Goal: Task Accomplishment & Management: Manage account settings

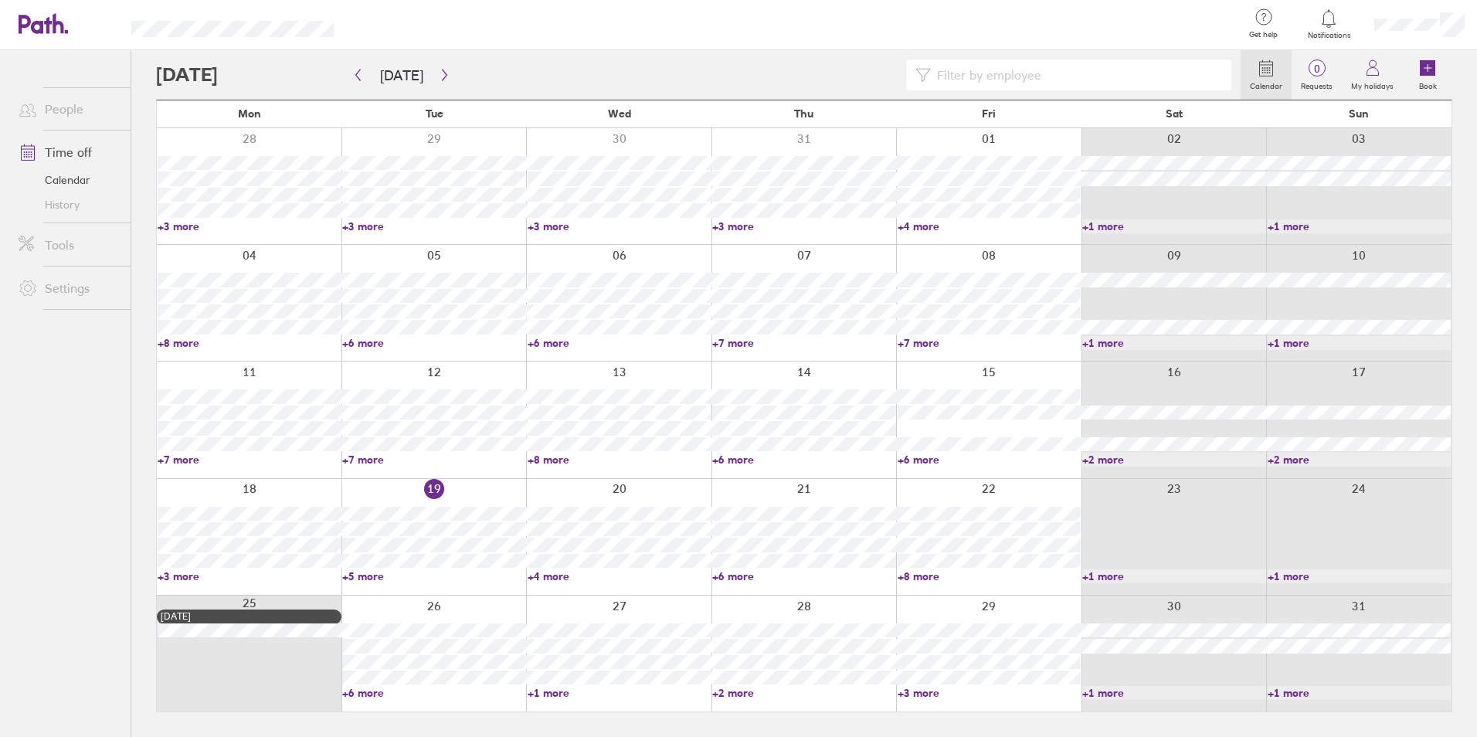
click at [50, 108] on link "People" at bounding box center [68, 108] width 124 height 31
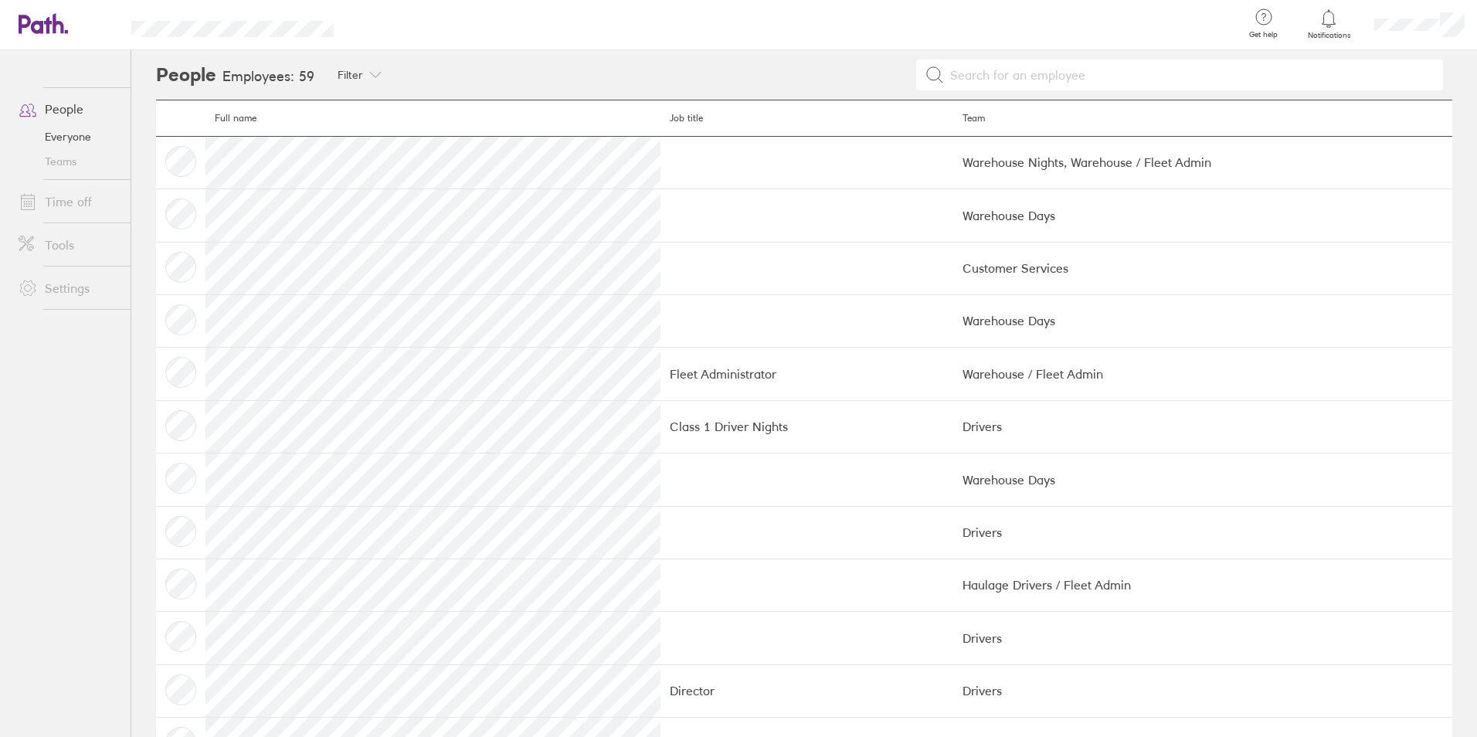
click at [1010, 88] on input at bounding box center [1189, 74] width 490 height 29
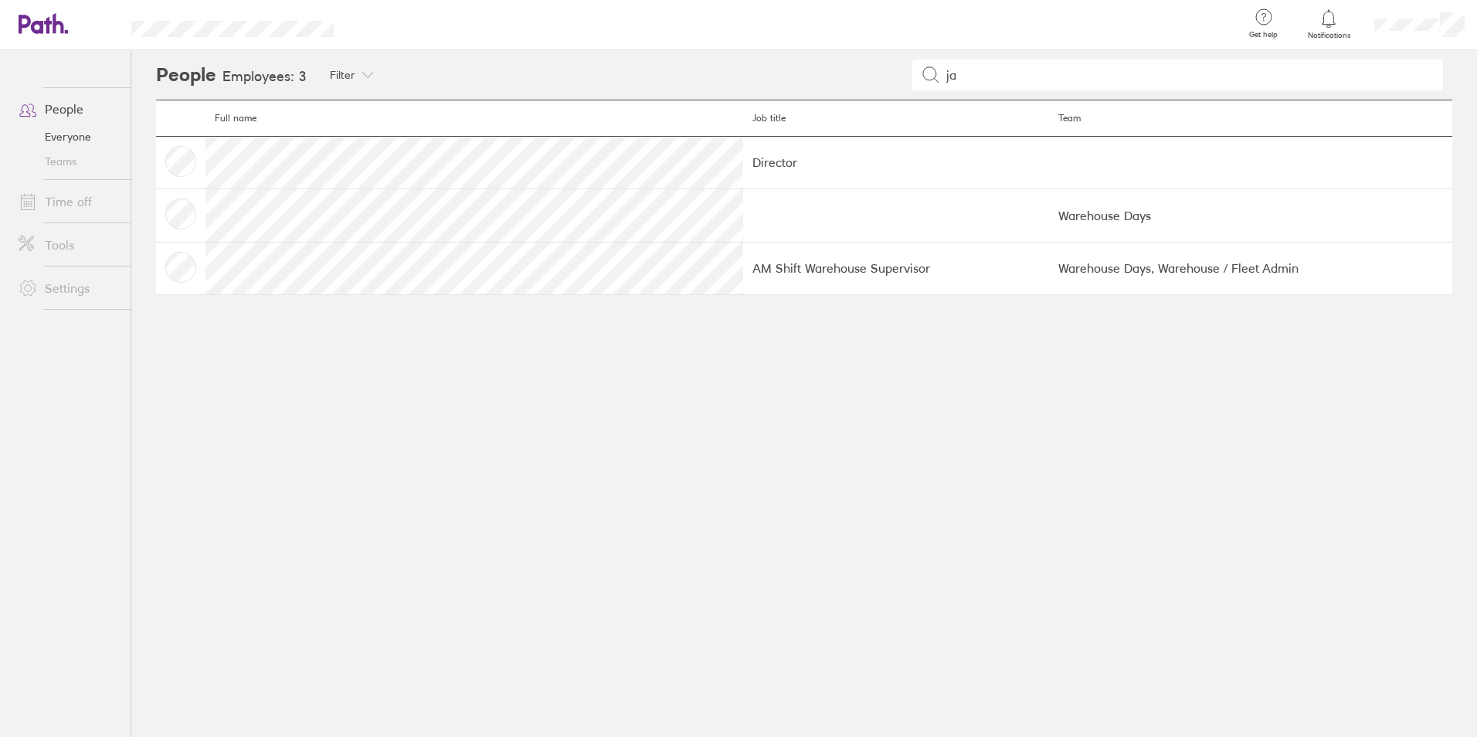
type input "j"
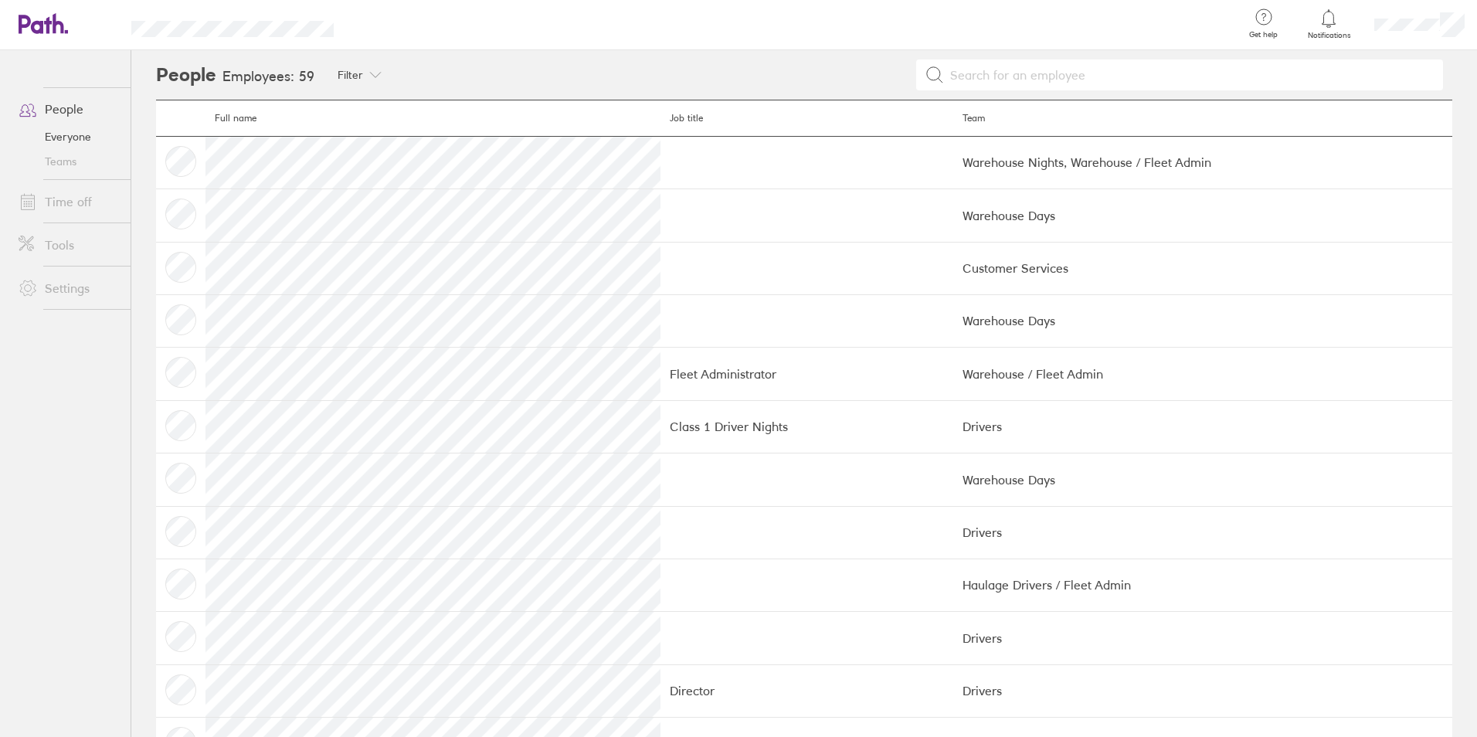
click at [41, 99] on link "People" at bounding box center [68, 108] width 124 height 31
click at [83, 212] on link "Time off" at bounding box center [68, 201] width 124 height 31
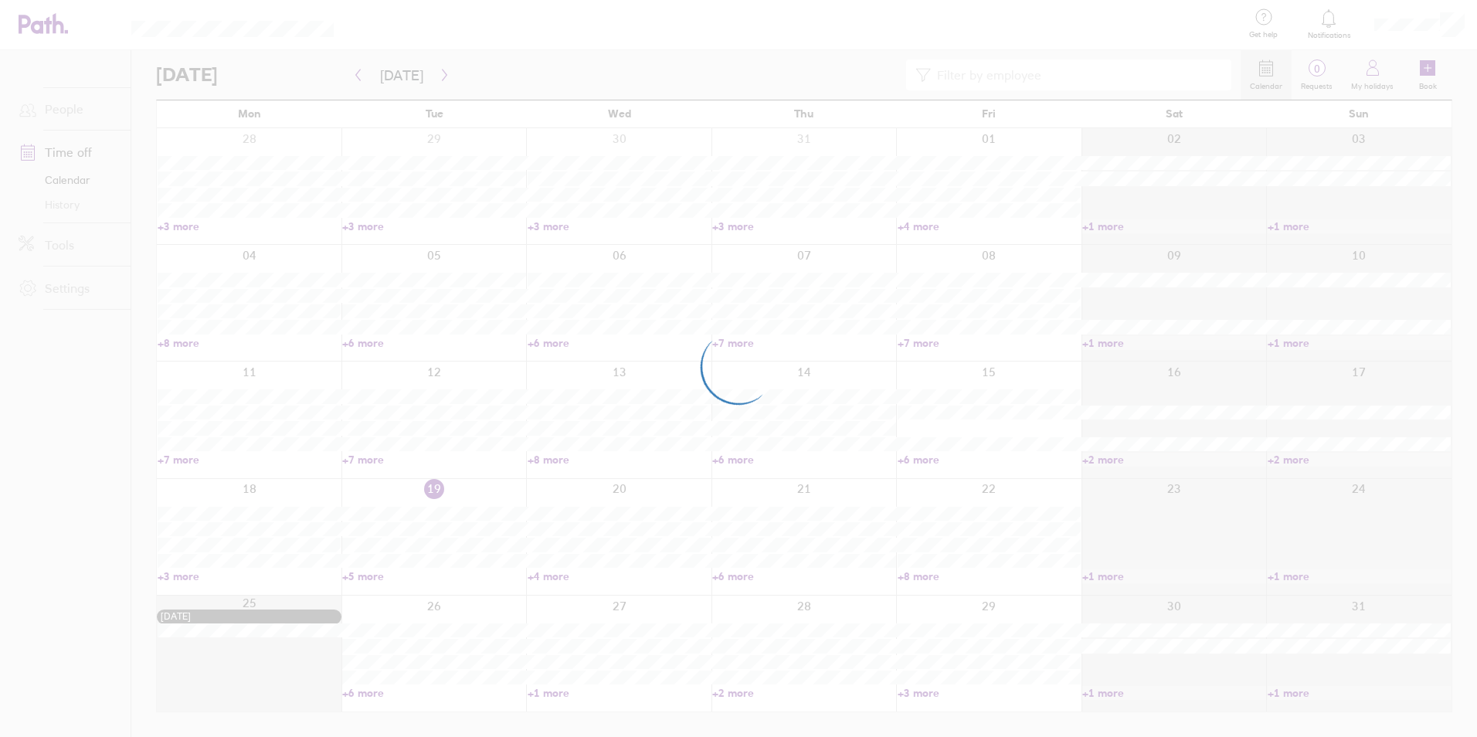
click at [412, 79] on div at bounding box center [738, 368] width 1477 height 737
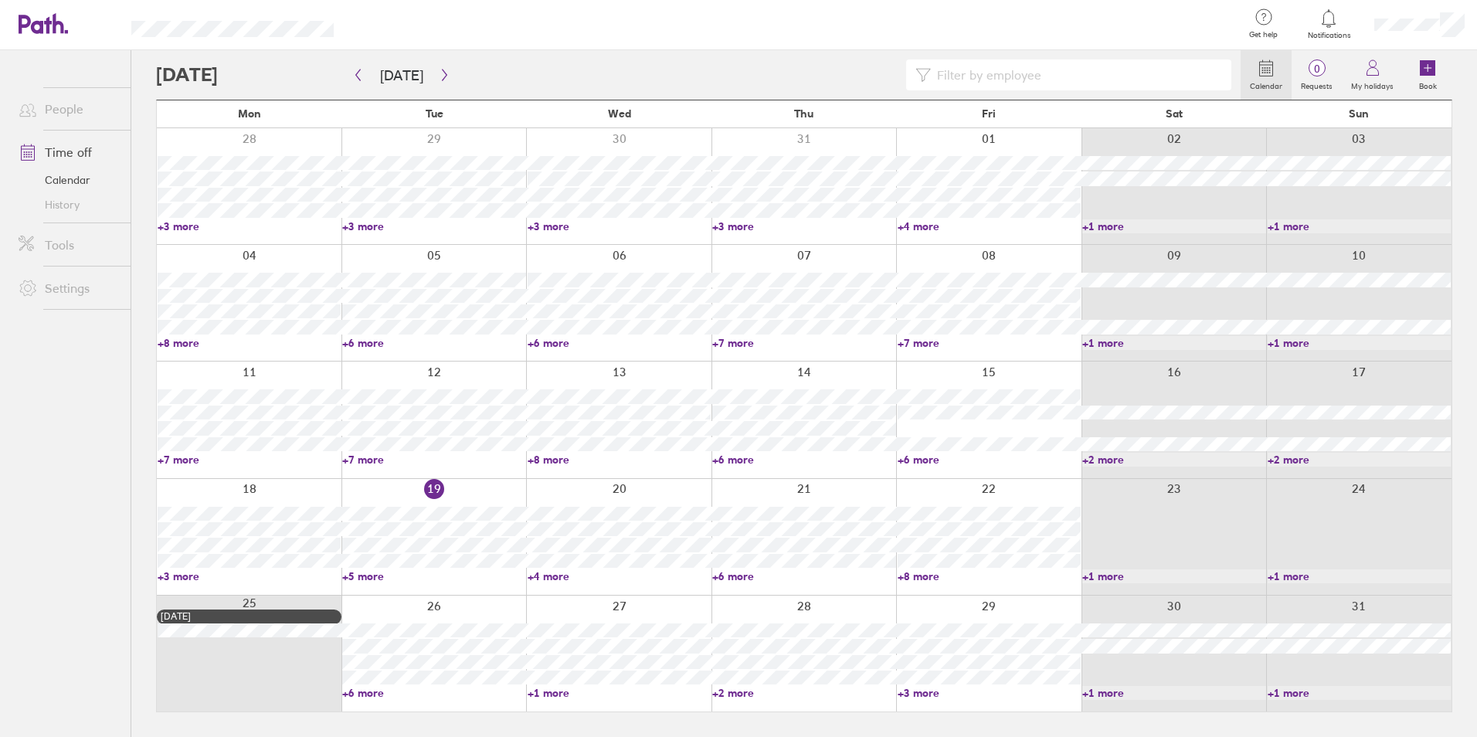
click at [350, 574] on link "+5 more" at bounding box center [433, 576] width 183 height 14
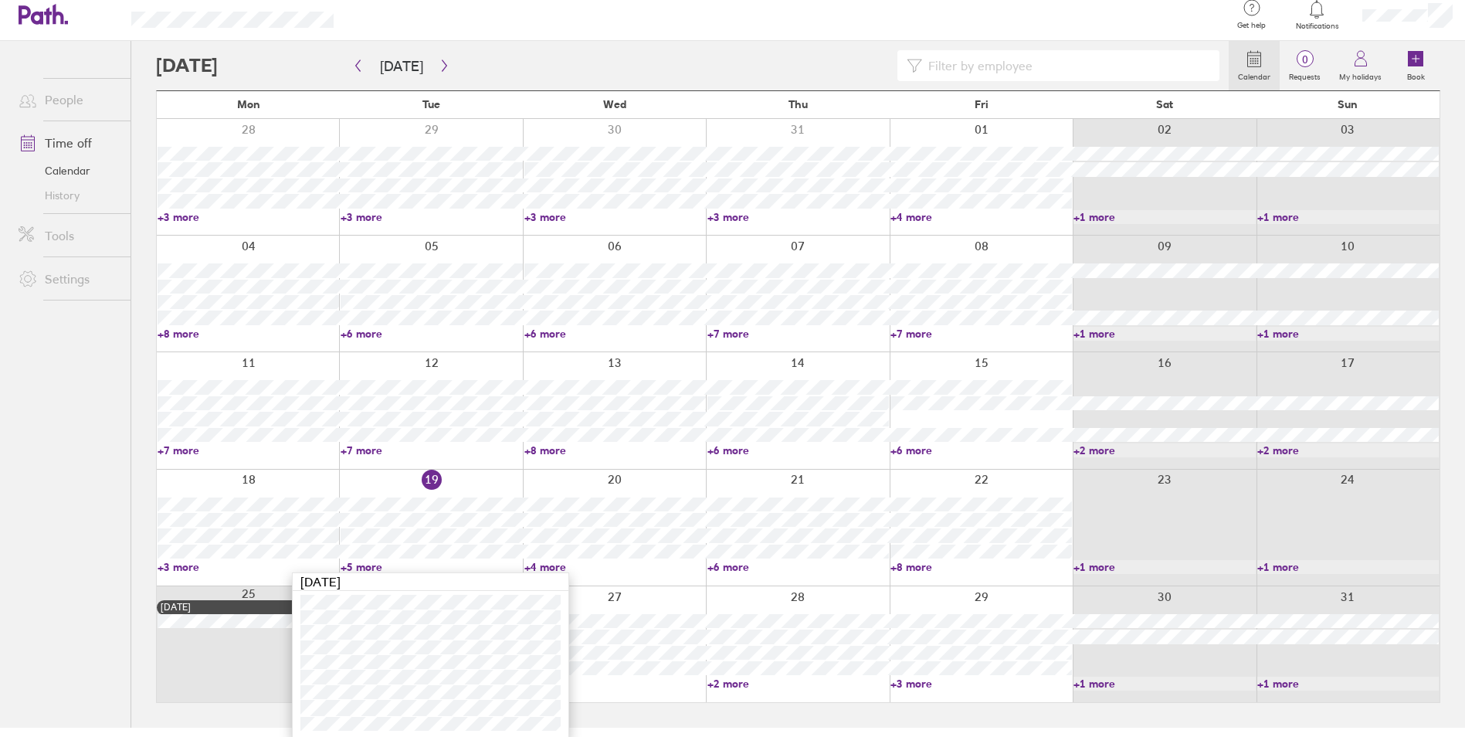
scroll to position [12, 0]
click at [550, 561] on link "+4 more" at bounding box center [615, 565] width 182 height 14
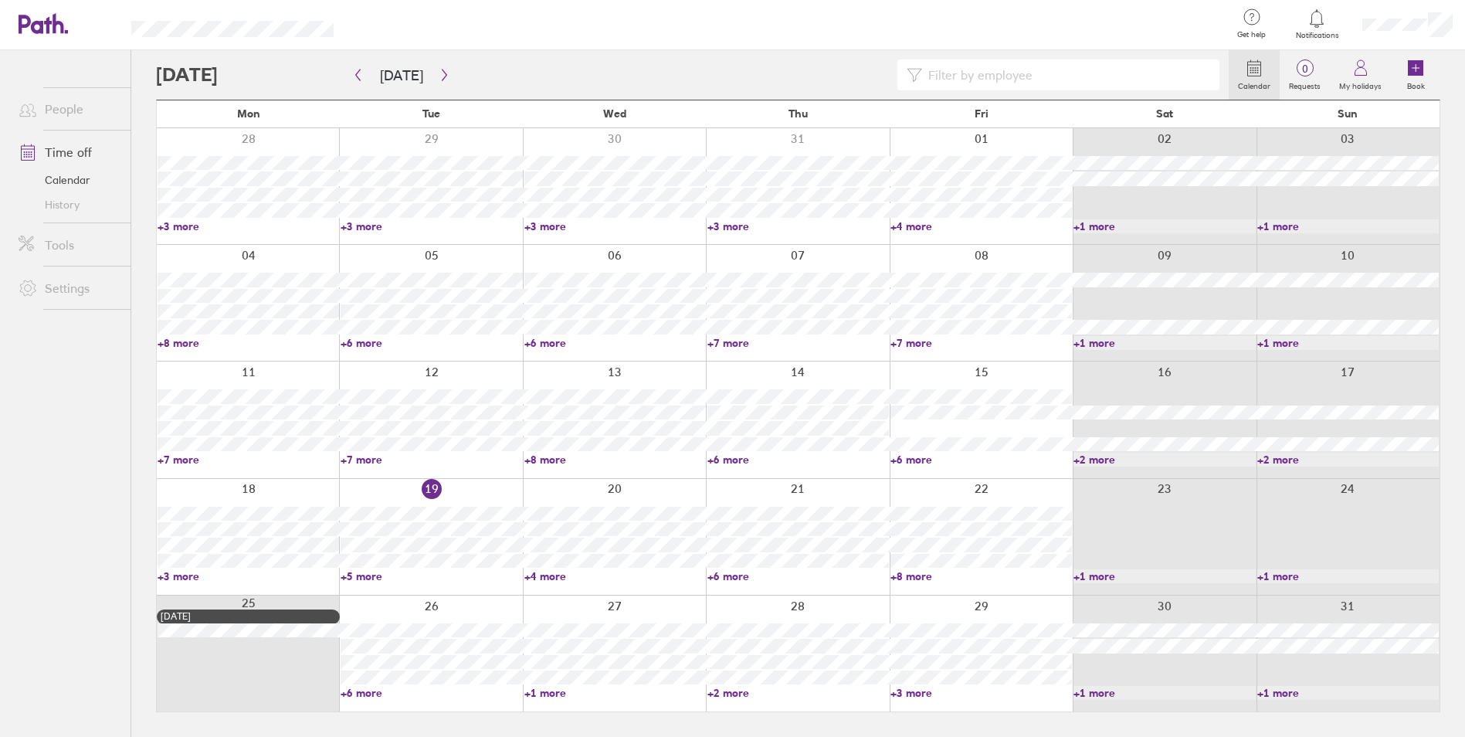
scroll to position [0, 0]
click at [541, 574] on link "+4 more" at bounding box center [619, 576] width 183 height 14
click at [748, 581] on link "+6 more" at bounding box center [803, 576] width 183 height 14
click at [744, 576] on link "+6 more" at bounding box center [803, 576] width 183 height 14
click at [744, 572] on link "+6 more" at bounding box center [799, 576] width 182 height 14
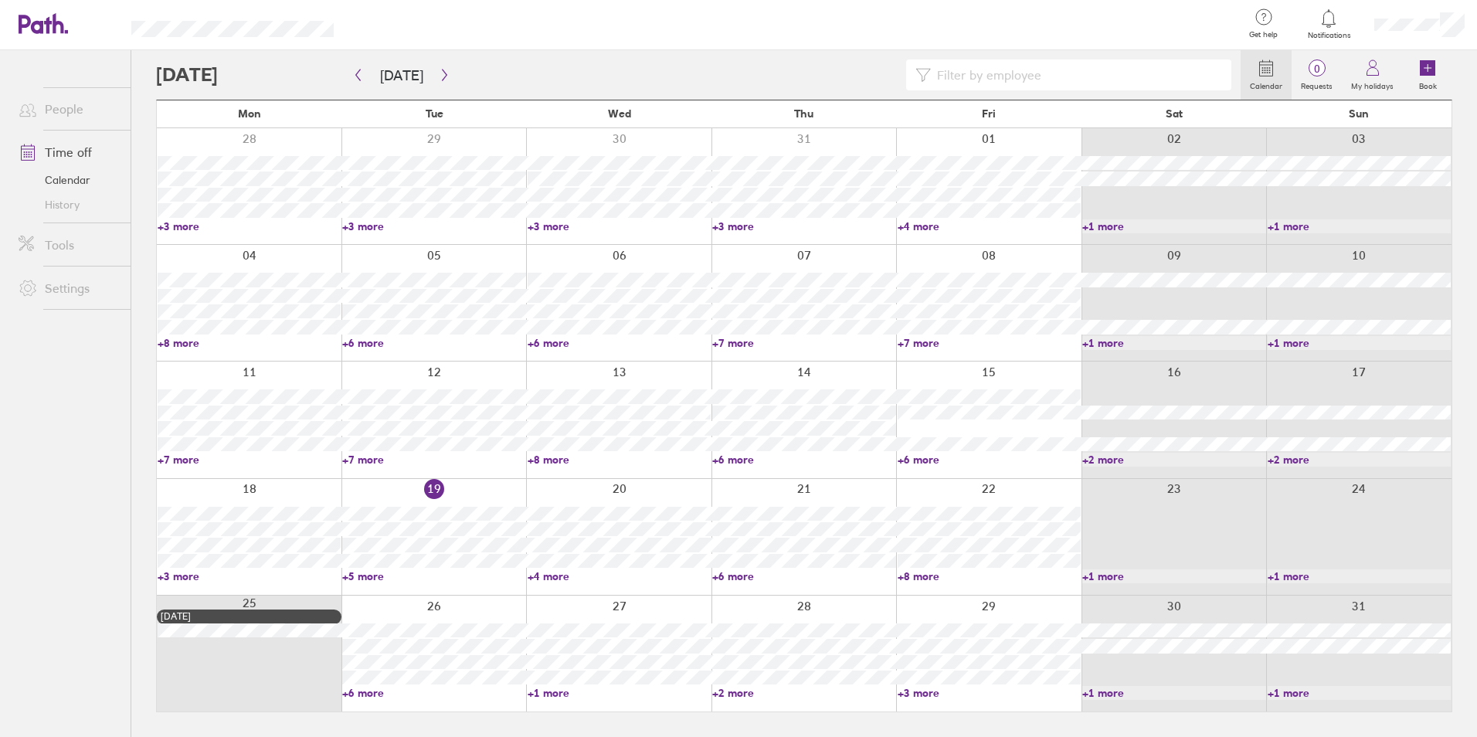
click at [744, 572] on link "+6 more" at bounding box center [803, 576] width 183 height 14
click at [914, 581] on body "Get help FAQs Contact us Notifications My profile Sign out People Time off Cale…" at bounding box center [732, 368] width 1465 height 737
click at [918, 577] on link "+8 more" at bounding box center [989, 576] width 183 height 14
click at [920, 573] on link "+8 more" at bounding box center [982, 576] width 182 height 14
click at [920, 573] on link "+8 more" at bounding box center [989, 576] width 183 height 14
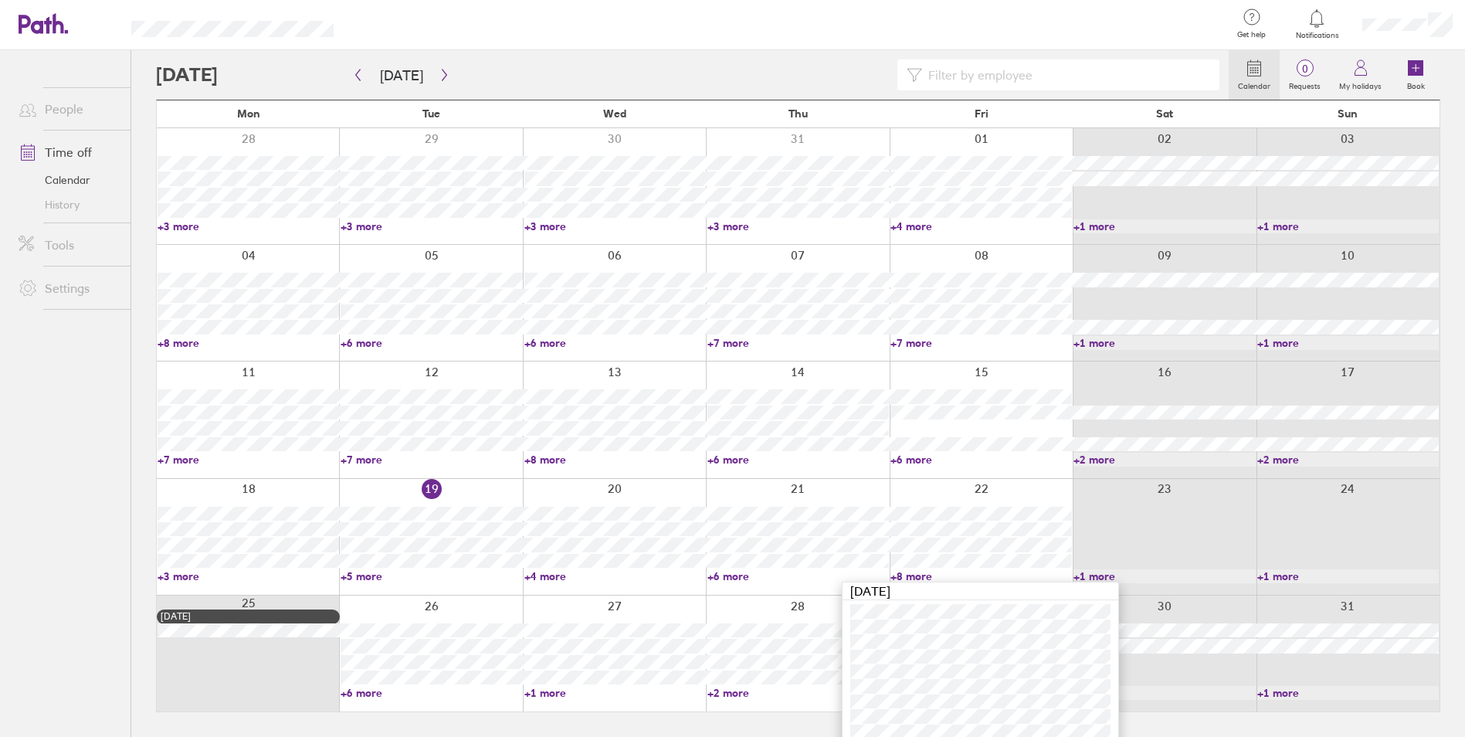
scroll to position [55, 0]
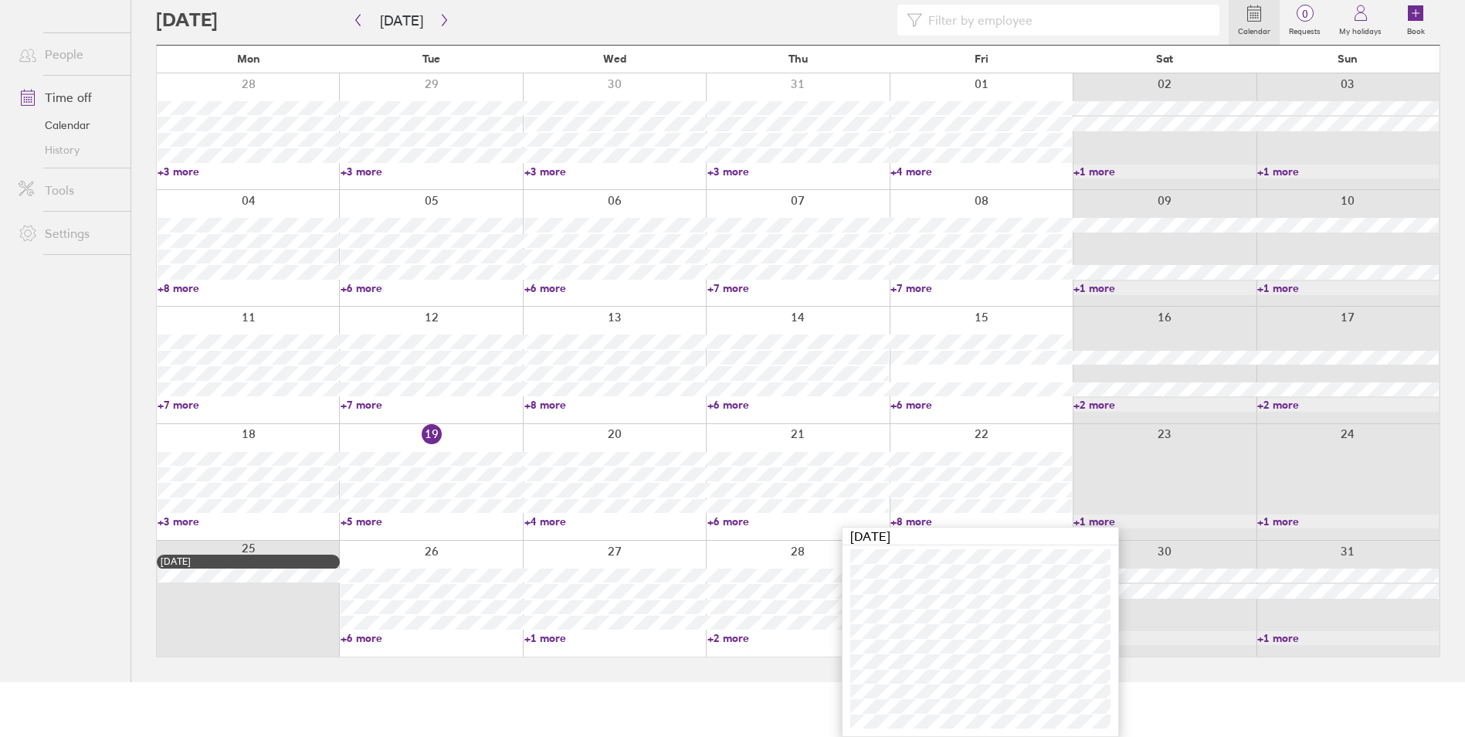
click at [356, 635] on link "+6 more" at bounding box center [432, 638] width 182 height 14
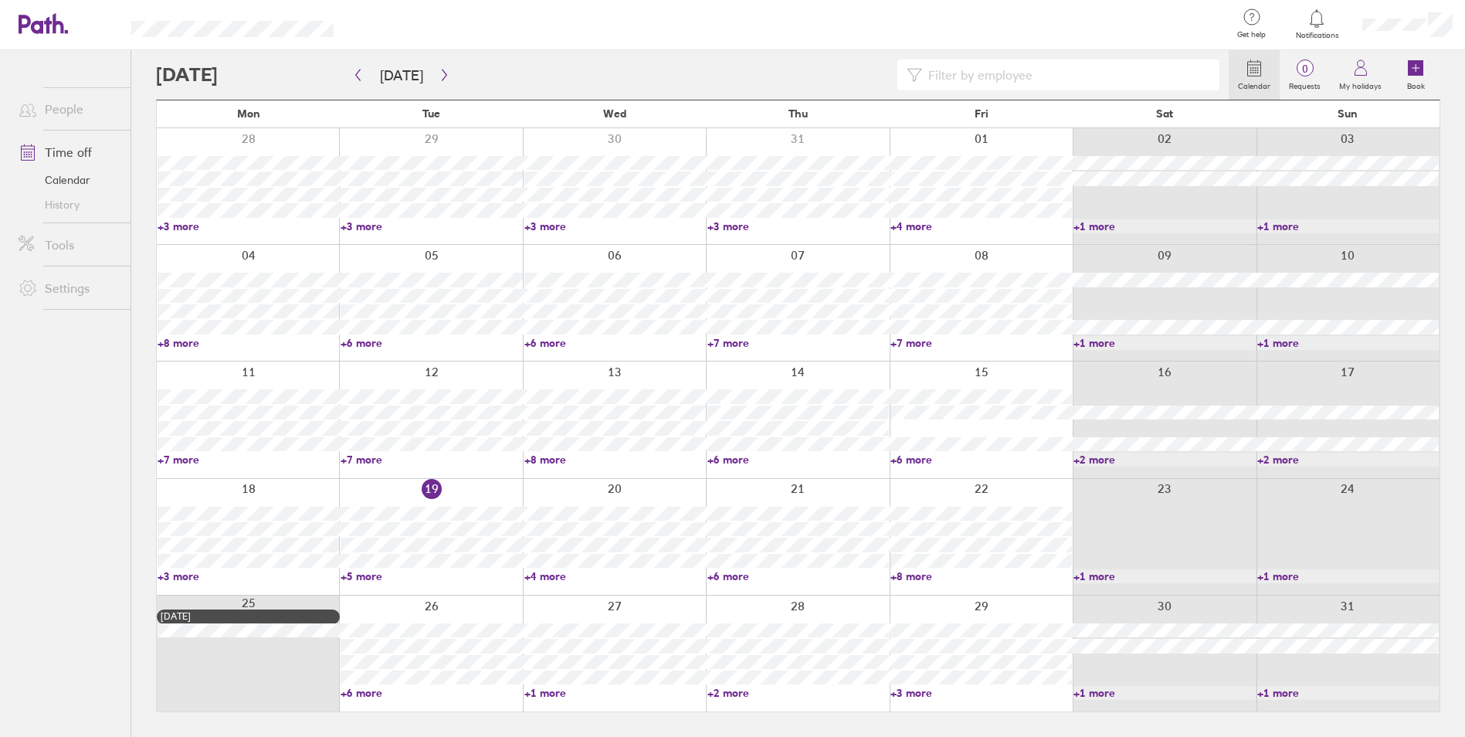
scroll to position [0, 0]
click at [375, 687] on link "+6 more" at bounding box center [433, 693] width 183 height 14
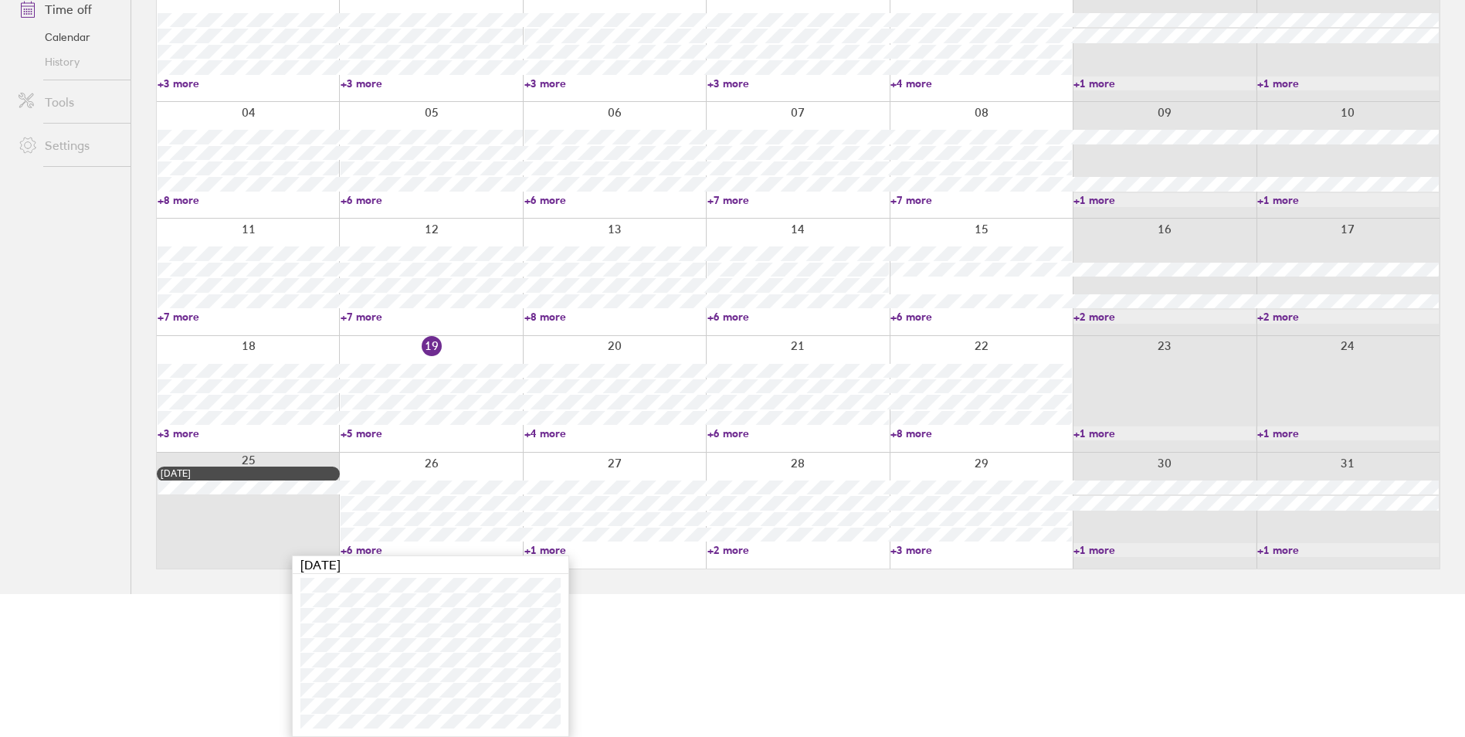
drag, startPoint x: 93, startPoint y: 508, endPoint x: 162, endPoint y: 66, distance: 447.1
click at [93, 505] on ul "People Time off Calendar History Tools Settings" at bounding box center [65, 225] width 131 height 636
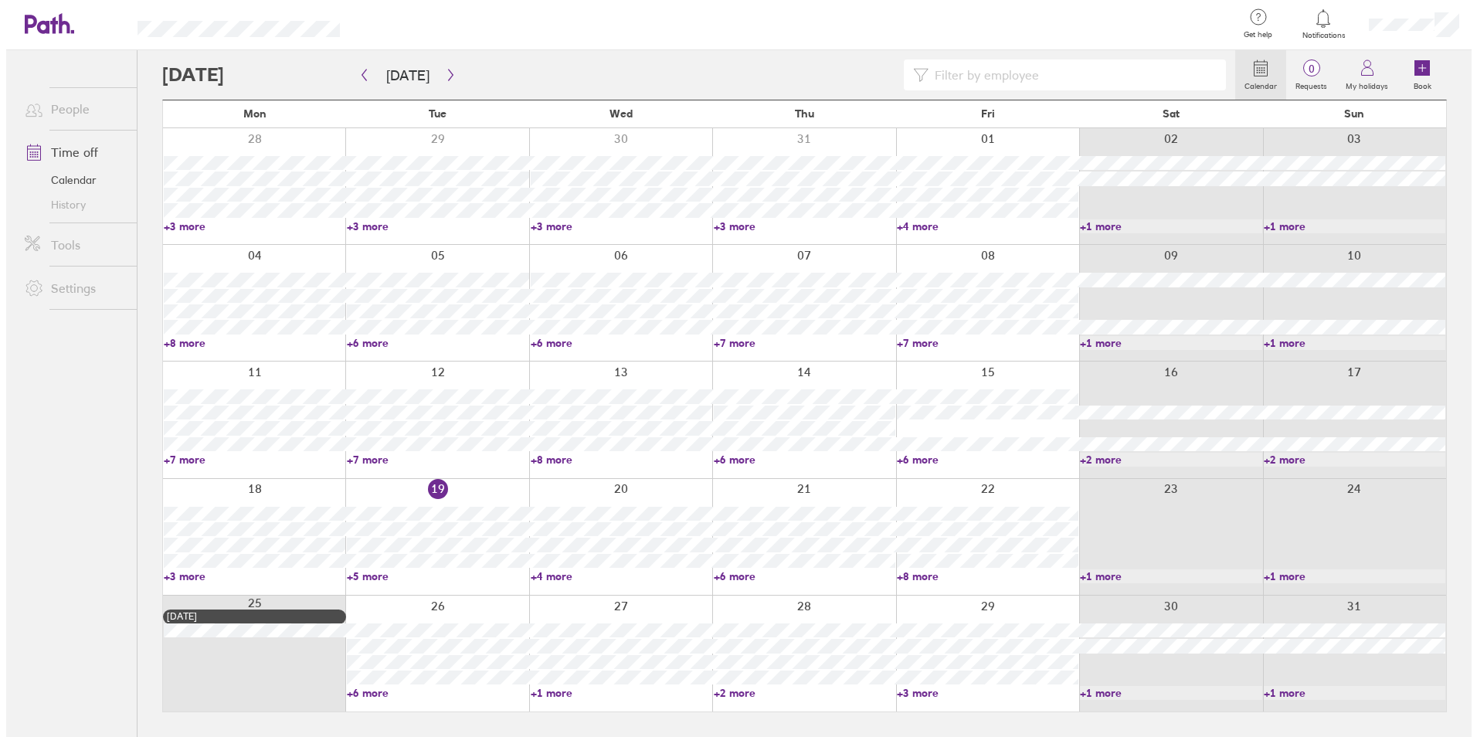
scroll to position [0, 0]
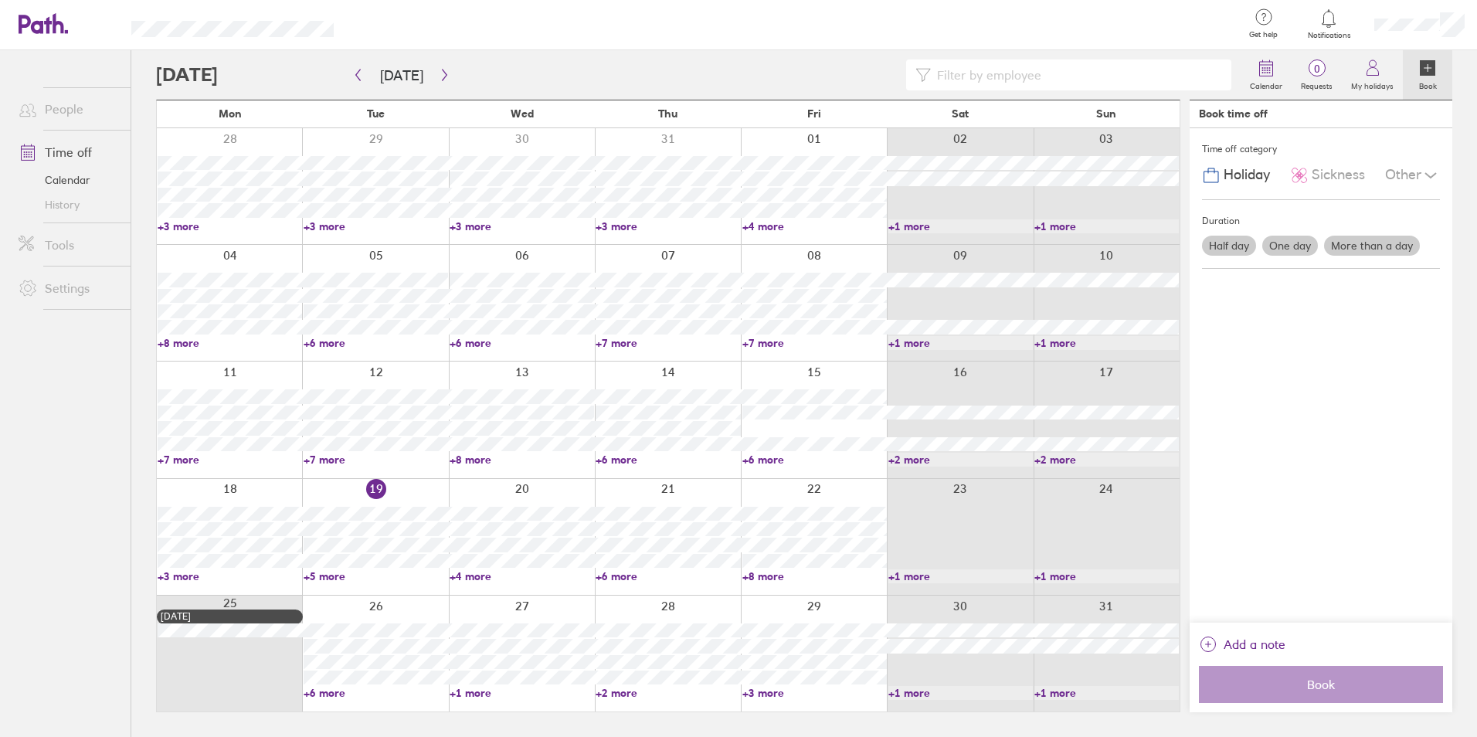
click at [328, 575] on link "+5 more" at bounding box center [376, 576] width 144 height 14
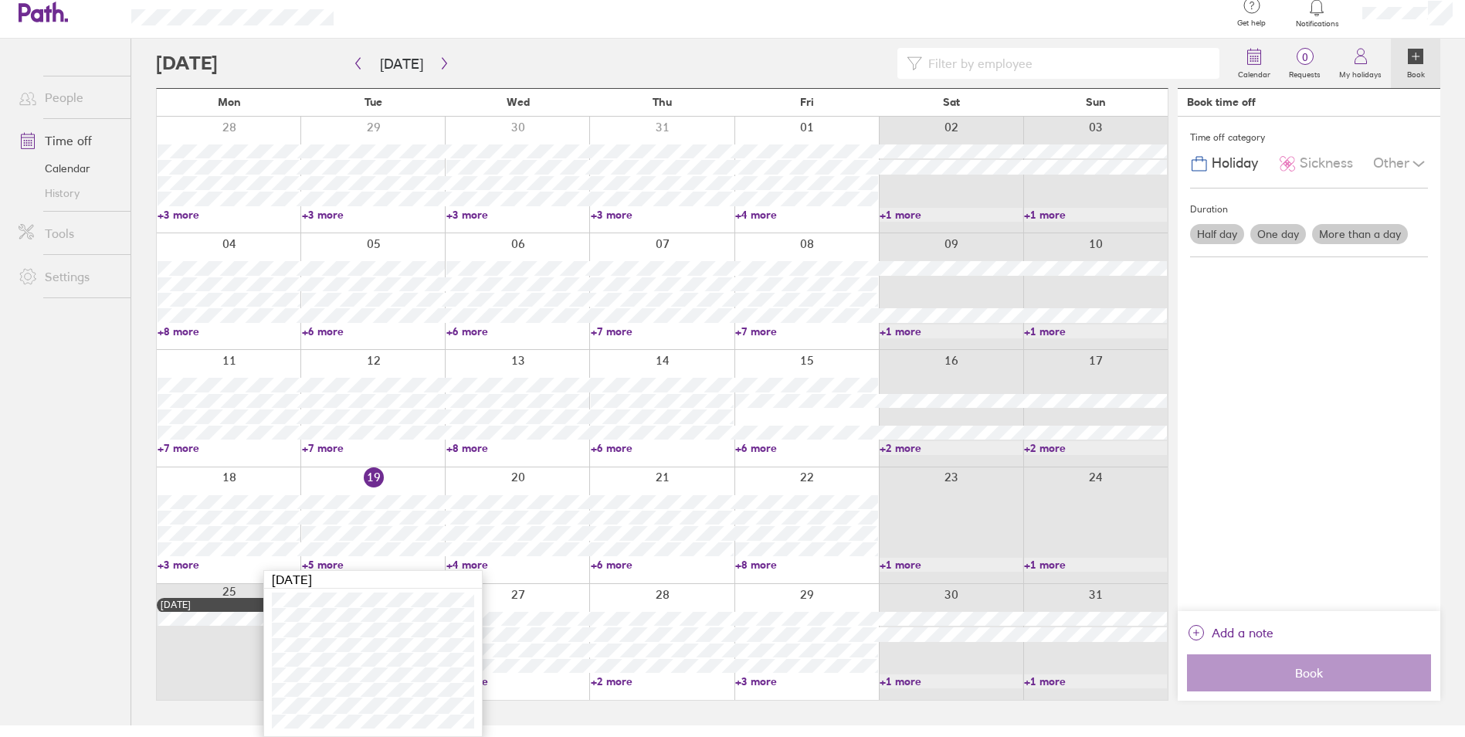
drag, startPoint x: 121, startPoint y: 681, endPoint x: 93, endPoint y: 665, distance: 32.2
click at [121, 682] on nav at bounding box center [65, 699] width 131 height 51
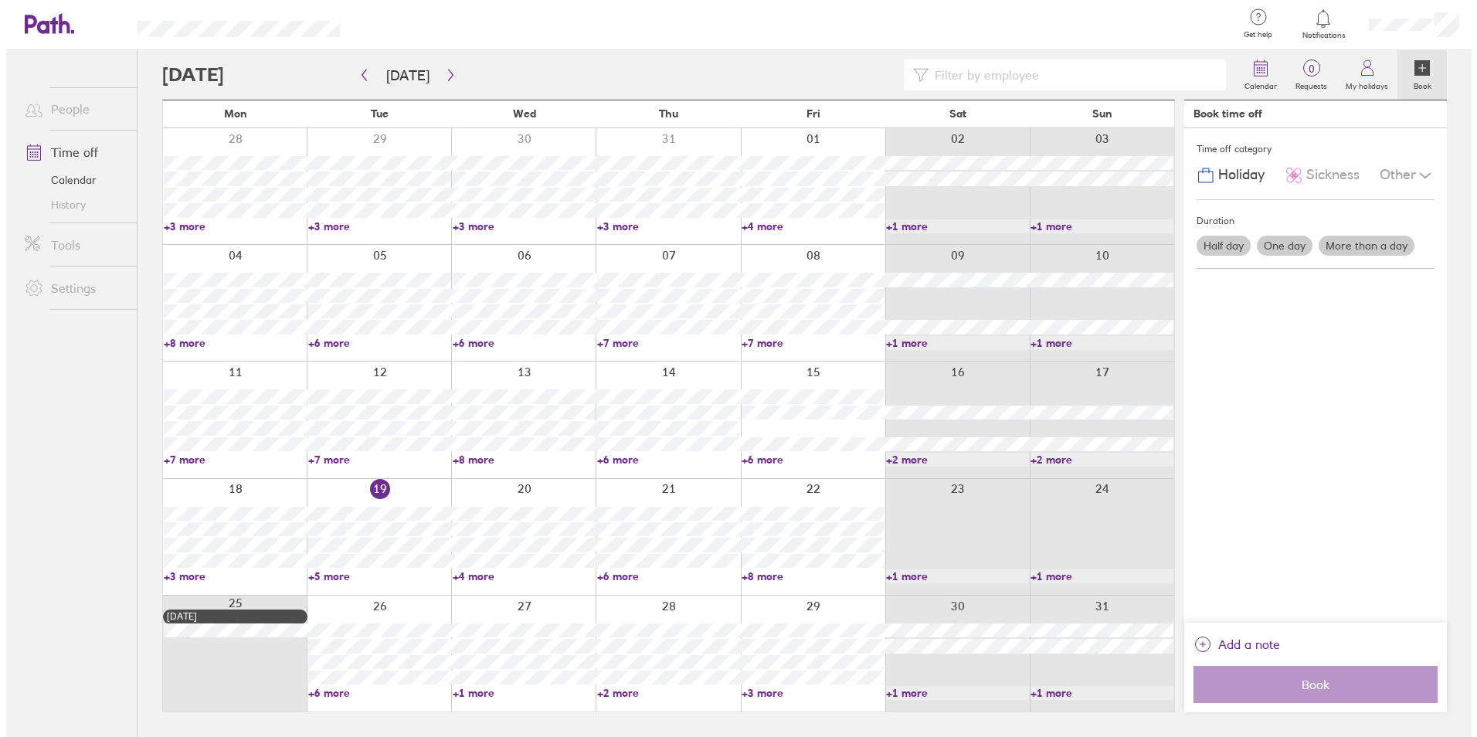
scroll to position [0, 0]
